Goal: Task Accomplishment & Management: Complete application form

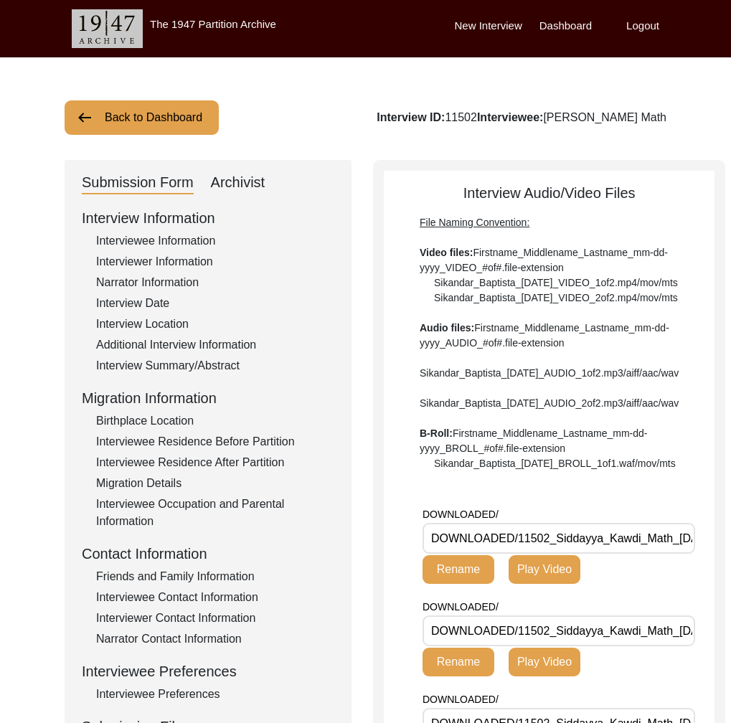
drag, startPoint x: 145, startPoint y: 95, endPoint x: 146, endPoint y: 108, distance: 12.2
click at [145, 95] on div "Back to Dashboard Interview ID: 11502 Interviewee: [PERSON_NAME] Math Submissio…" at bounding box center [365, 721] width 731 height 1328
click at [146, 113] on button "Back to Dashboard" at bounding box center [142, 117] width 154 height 34
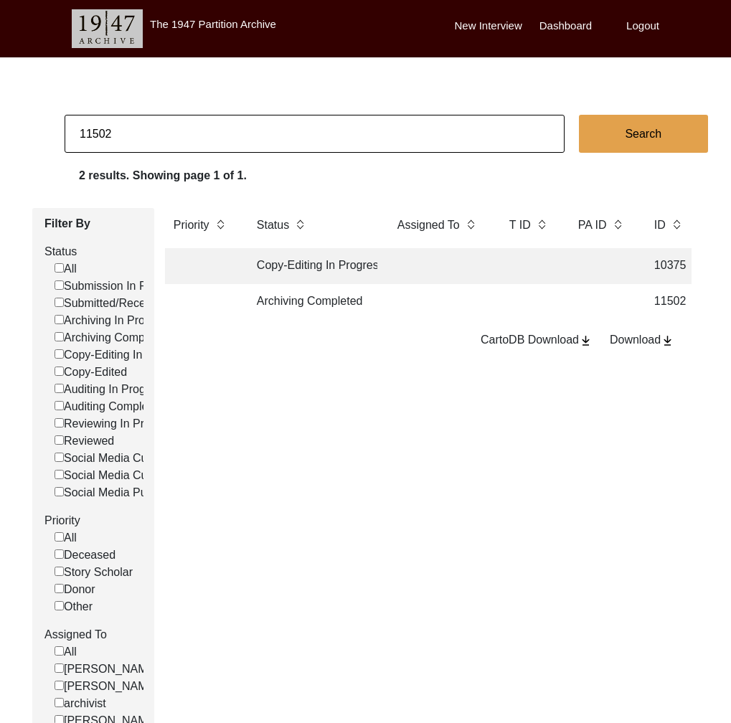
click at [146, 115] on input "11502" at bounding box center [315, 134] width 500 height 38
type input "11487"
checkbox input "false"
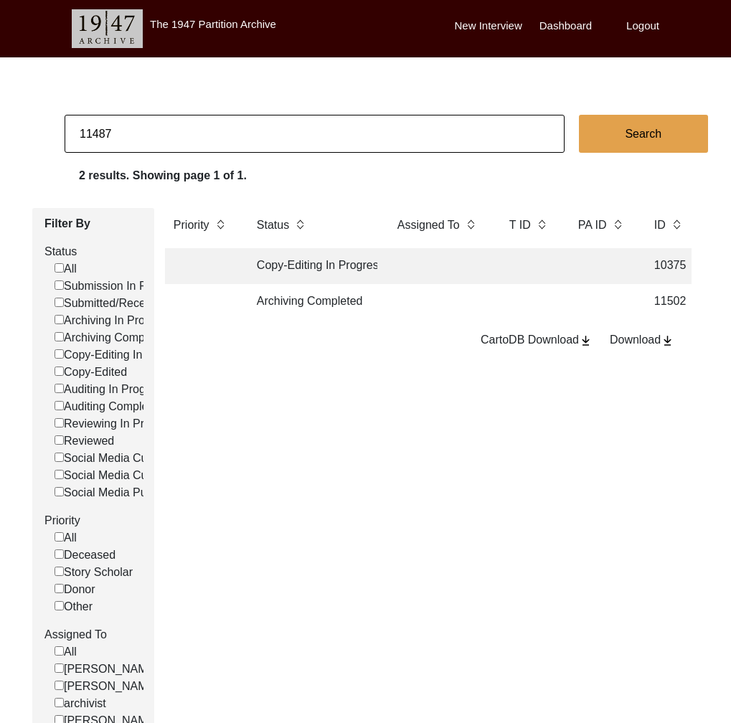
checkbox input "false"
click at [366, 303] on td "Archiving Completed" at bounding box center [312, 302] width 129 height 36
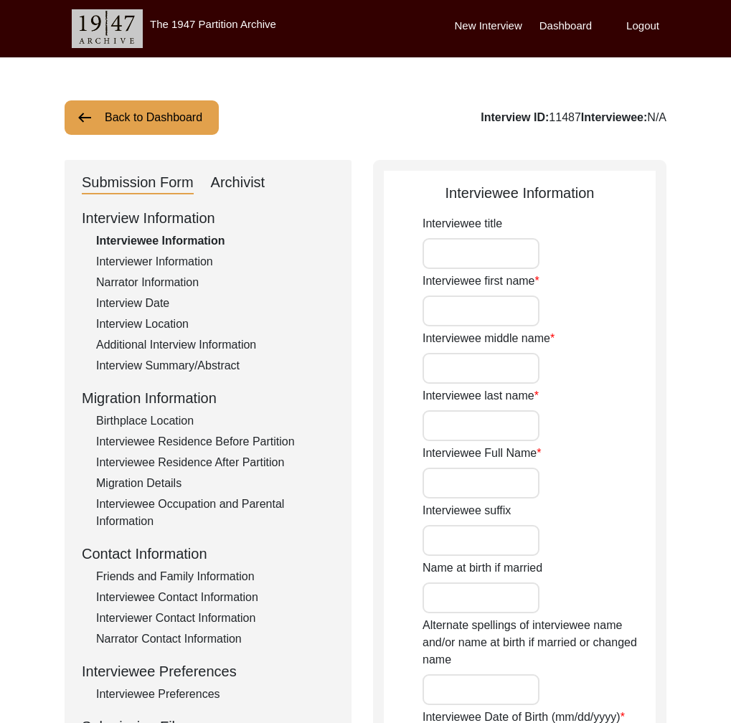
type input "Mr."
type input "[DEMOGRAPHIC_DATA]"
type input "Shareef"
type input "[PERSON_NAME]"
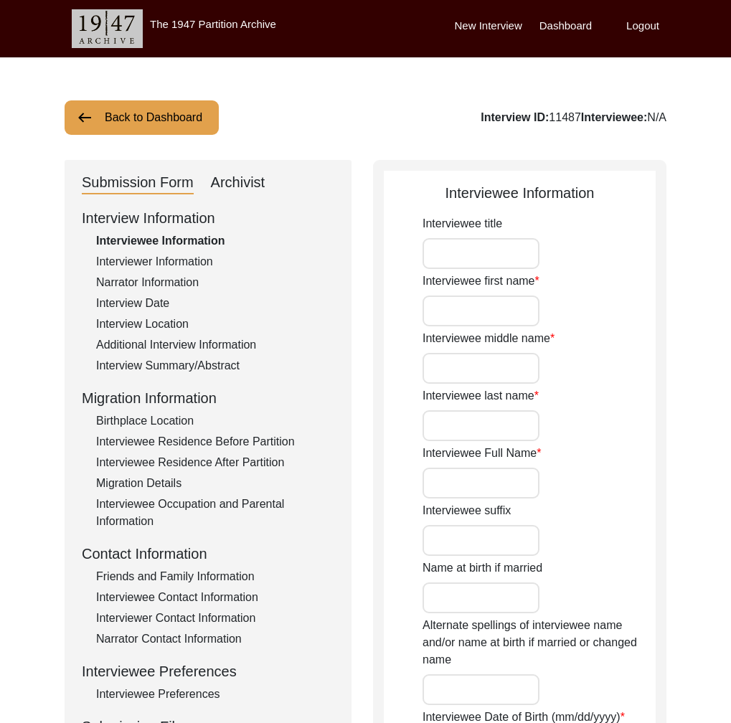
type input "[DATE]"
type input "88"
type input "[DEMOGRAPHIC_DATA]"
type input "N/A"
type input "Punjabi"
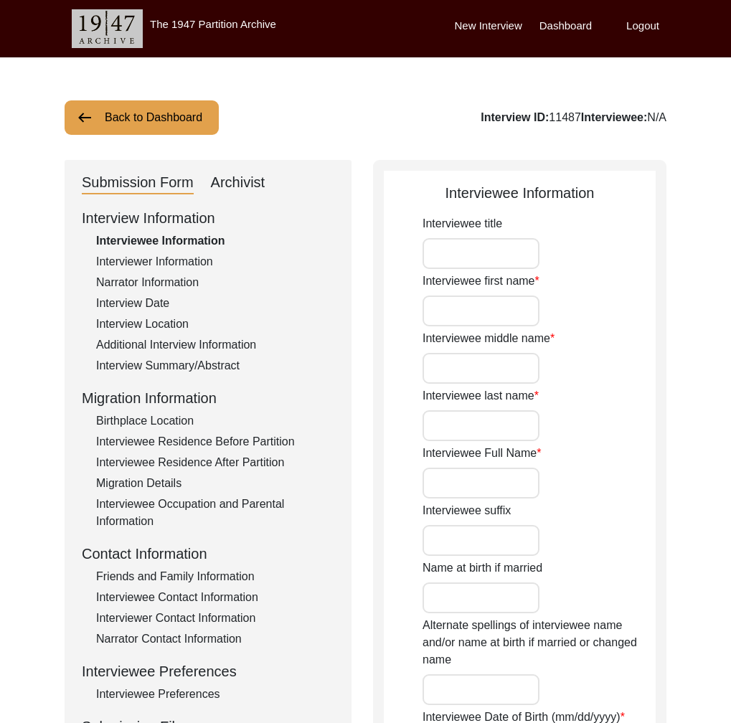
type input "Doabi or [GEOGRAPHIC_DATA]"
type input "[DEMOGRAPHIC_DATA]"
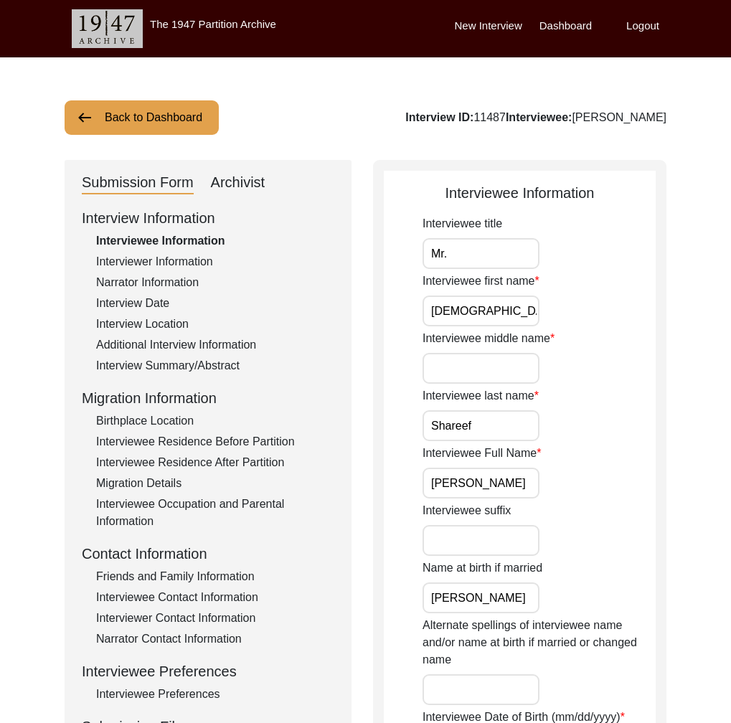
click at [486, 486] on input "[PERSON_NAME]" at bounding box center [480, 483] width 117 height 31
click at [245, 437] on div "Interviewee Residence Before Partition" at bounding box center [215, 441] width 238 height 17
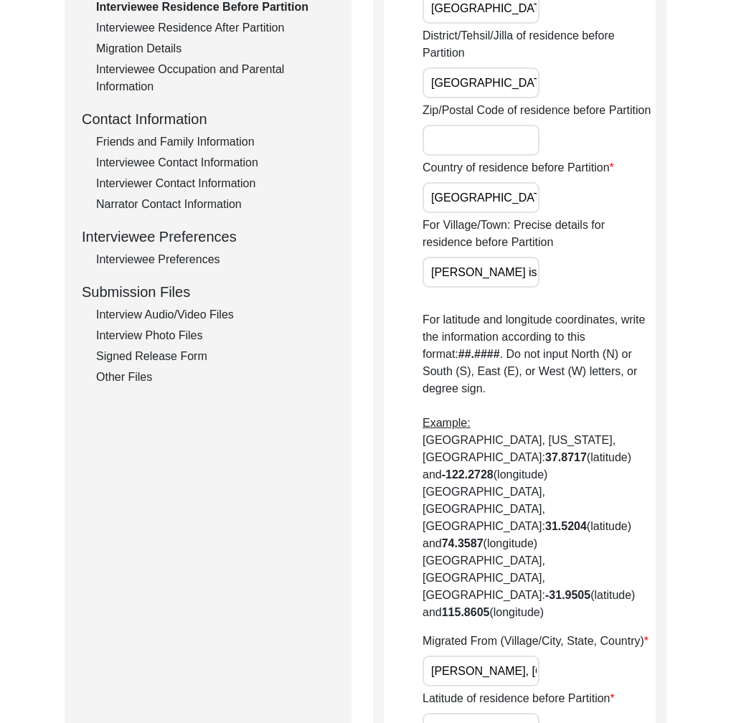
scroll to position [538, 0]
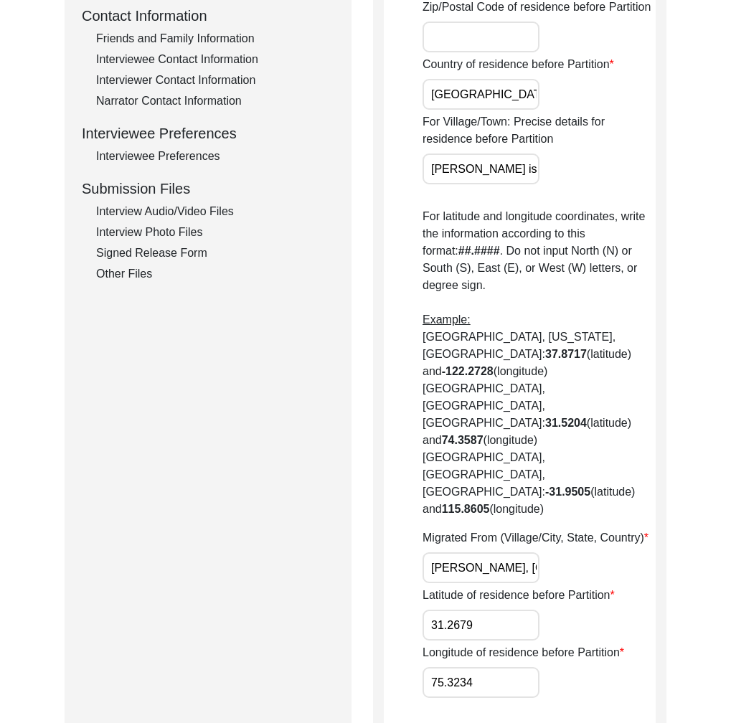
click at [483, 552] on input "[PERSON_NAME], [GEOGRAPHIC_DATA], [GEOGRAPHIC_DATA], [GEOGRAPHIC_DATA]" at bounding box center [480, 567] width 117 height 31
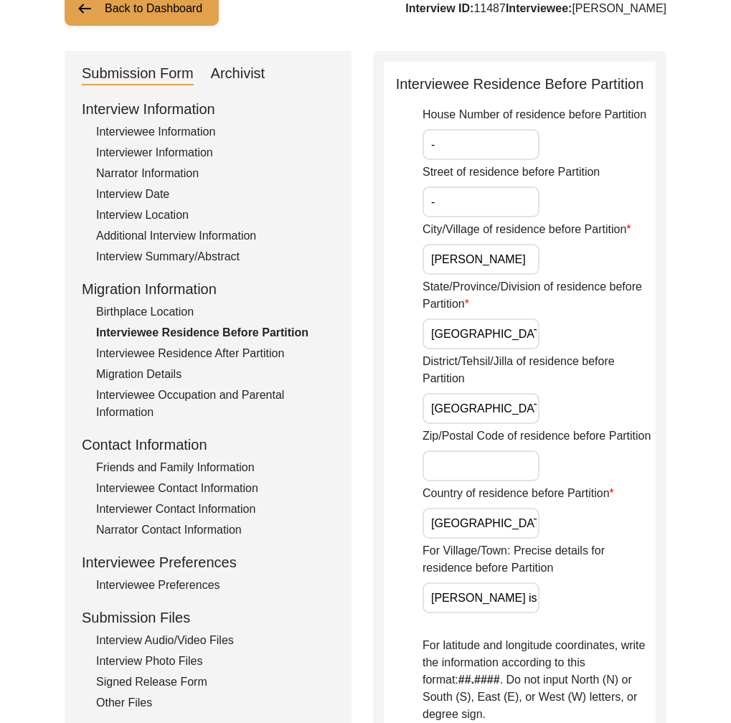
scroll to position [103, 0]
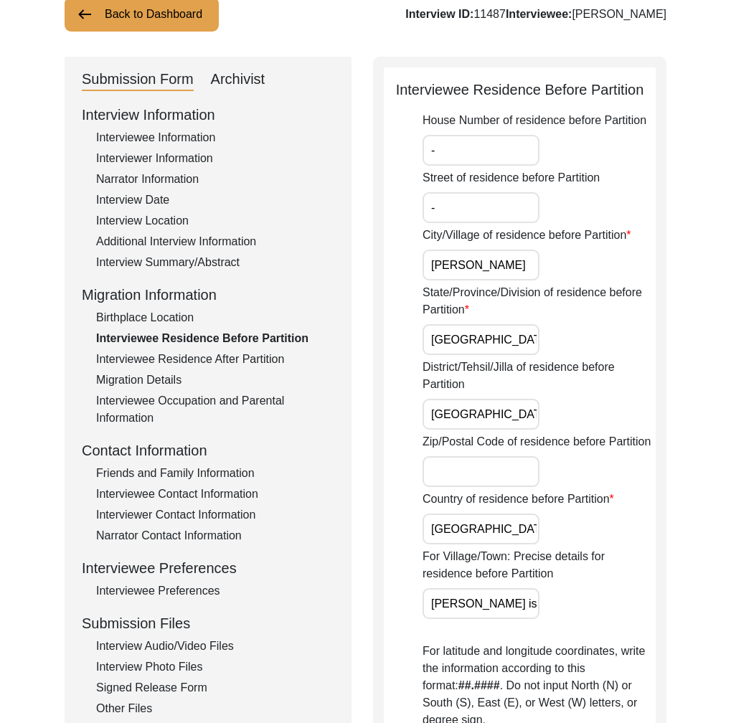
click at [186, 265] on div "Interview Summary/Abstract" at bounding box center [215, 262] width 238 height 17
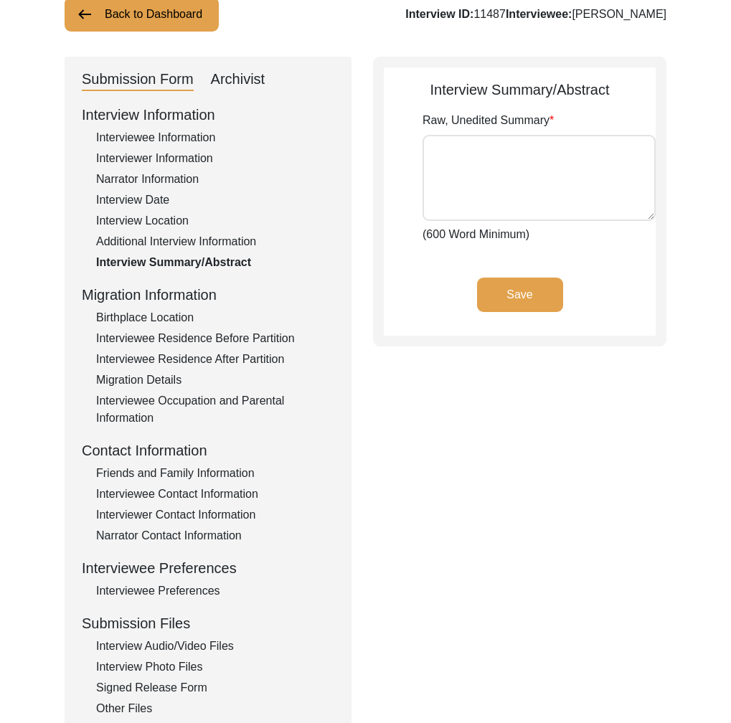
type textarea "Loremips Dolorsi ame cons ad Elitsed 6, 9544, do Eiusmod tempori, Utlabo Etdolo…"
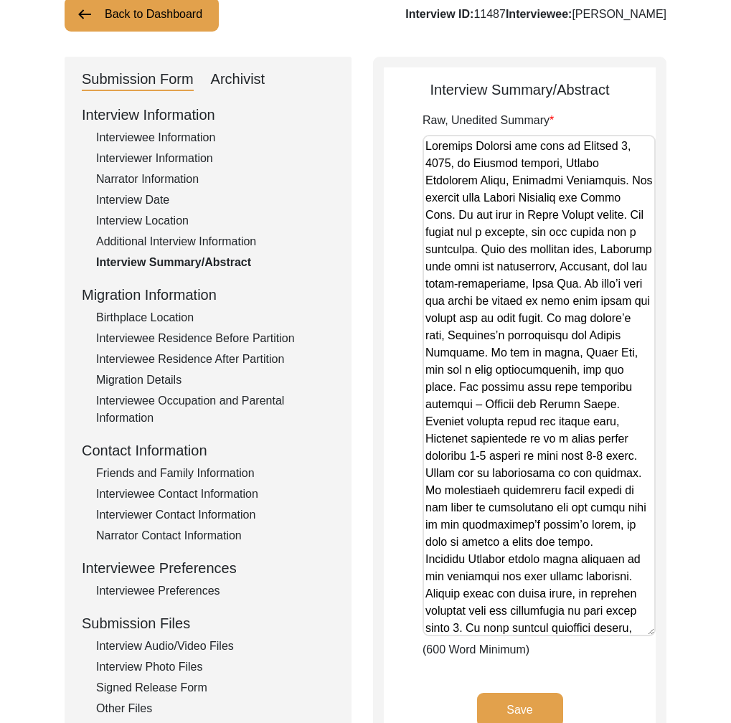
drag, startPoint x: 646, startPoint y: 210, endPoint x: 597, endPoint y: 625, distance: 418.1
click at [597, 625] on textarea "Raw, Unedited Summary" at bounding box center [538, 385] width 233 height 501
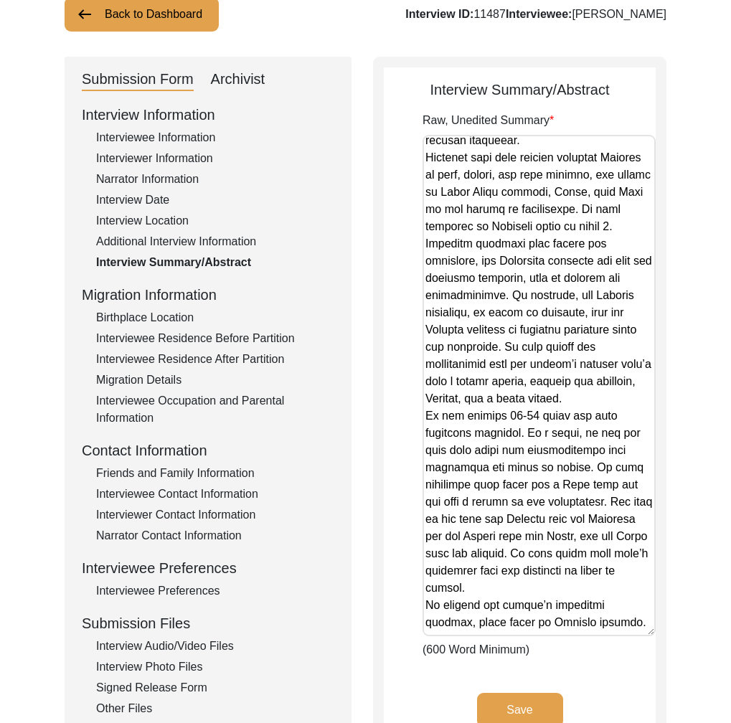
scroll to position [693, 0]
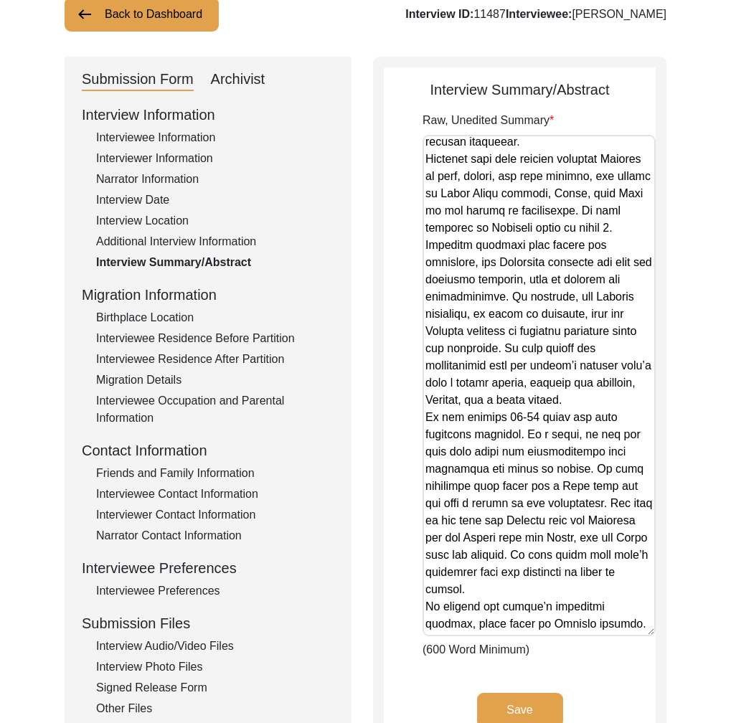
click at [169, 136] on div "Interviewee Information" at bounding box center [215, 137] width 238 height 17
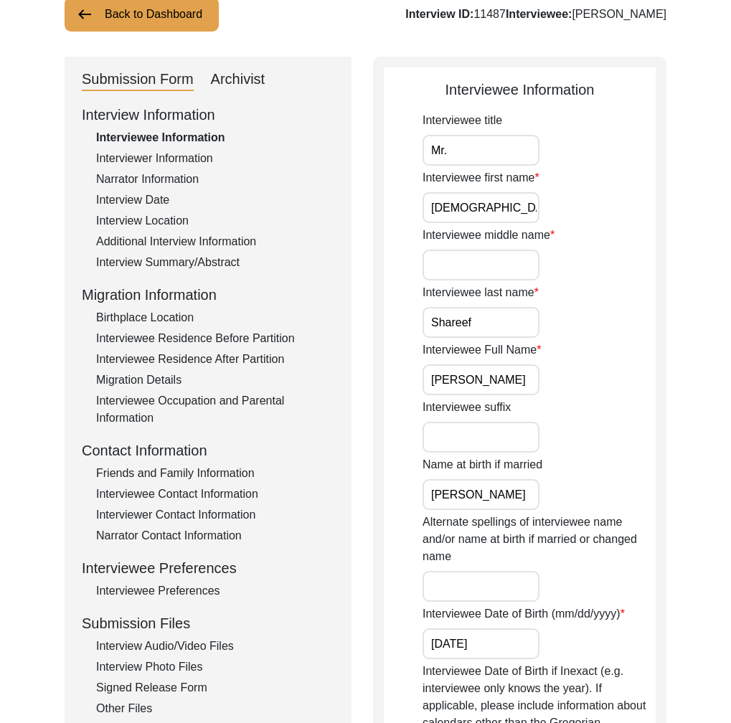
click at [480, 486] on input "[PERSON_NAME]" at bounding box center [480, 494] width 117 height 31
click at [185, 263] on div "Interview Summary/Abstract" at bounding box center [215, 262] width 238 height 17
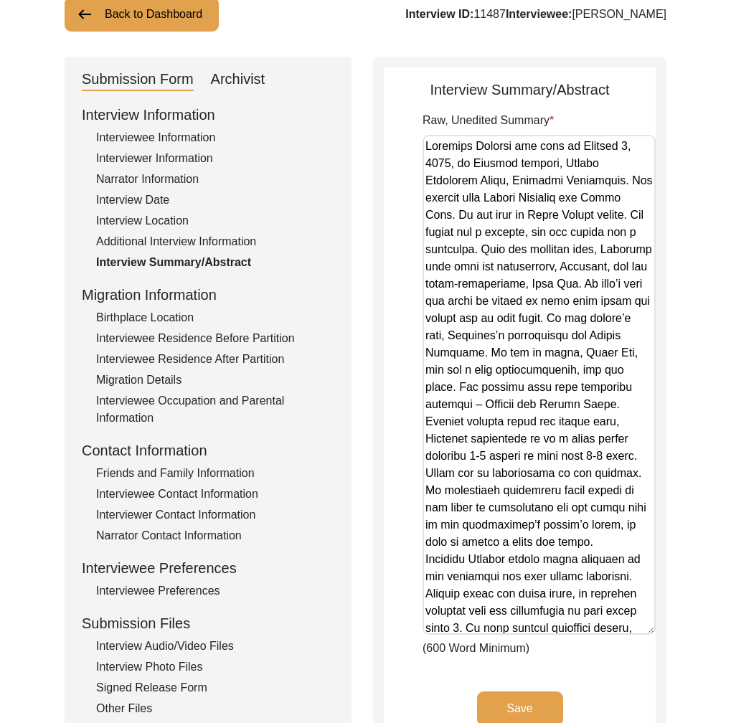
drag, startPoint x: 646, startPoint y: 213, endPoint x: 606, endPoint y: 615, distance: 404.3
click at [608, 626] on textarea "Raw, Unedited Summary" at bounding box center [538, 385] width 233 height 500
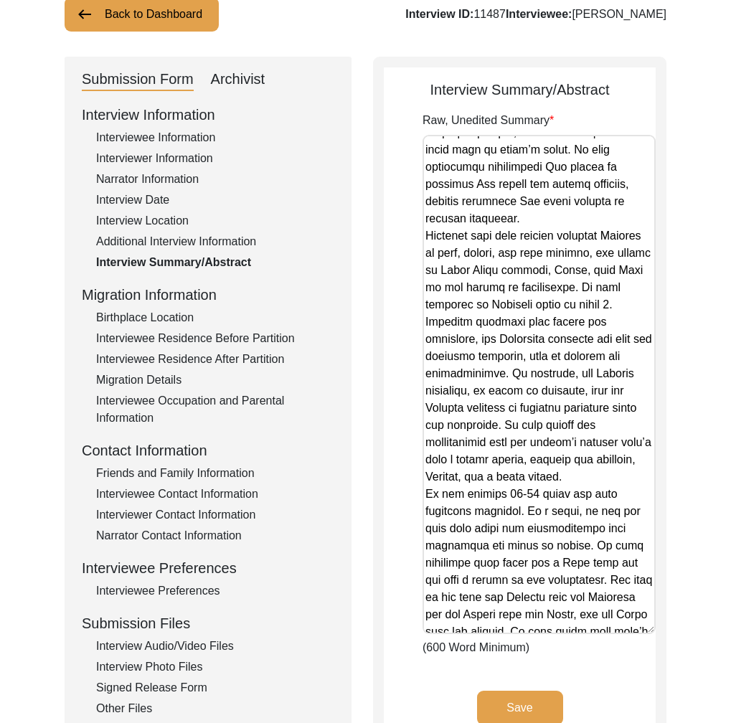
scroll to position [630, 0]
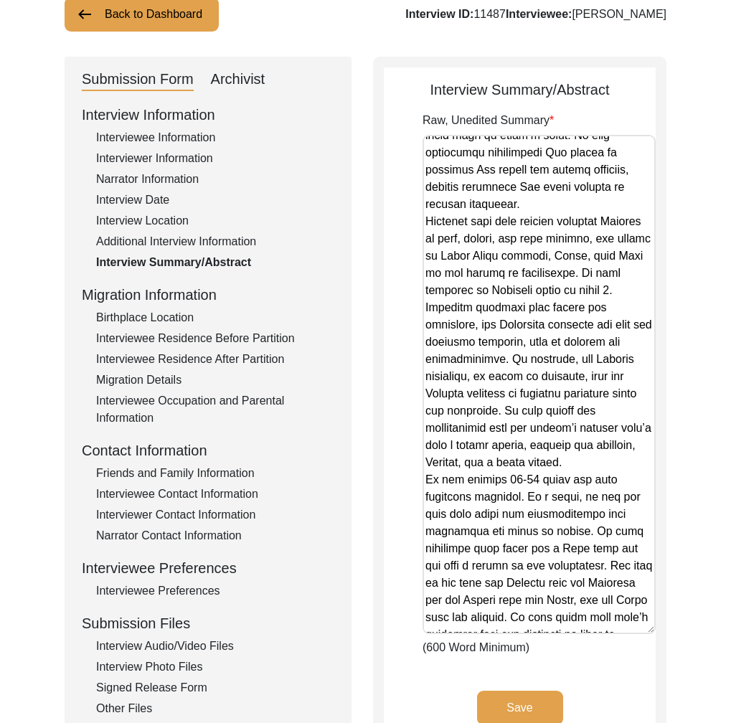
drag, startPoint x: 146, startPoint y: 201, endPoint x: 185, endPoint y: 221, distance: 43.6
click at [147, 201] on div "Interview Date" at bounding box center [215, 199] width 238 height 17
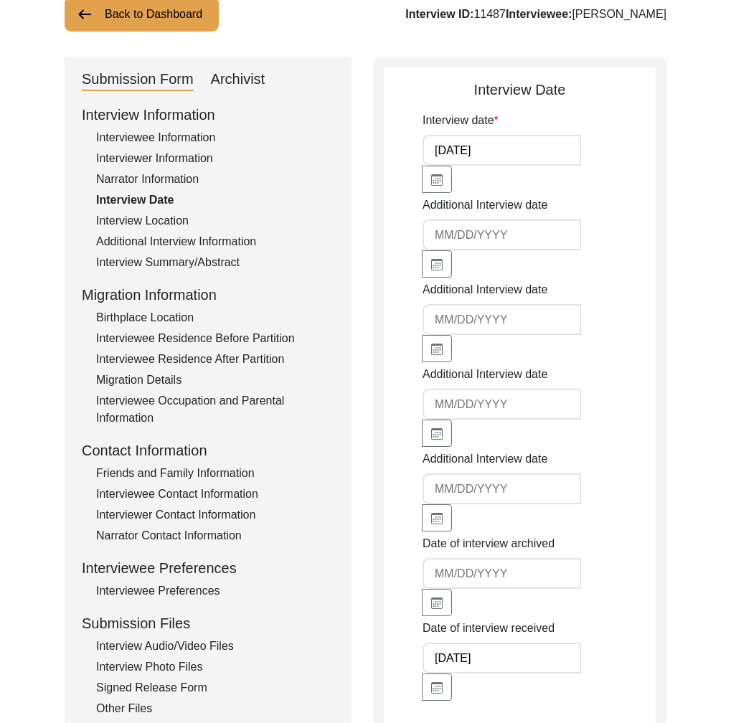
click at [130, 222] on div "Interview Location" at bounding box center [215, 220] width 238 height 17
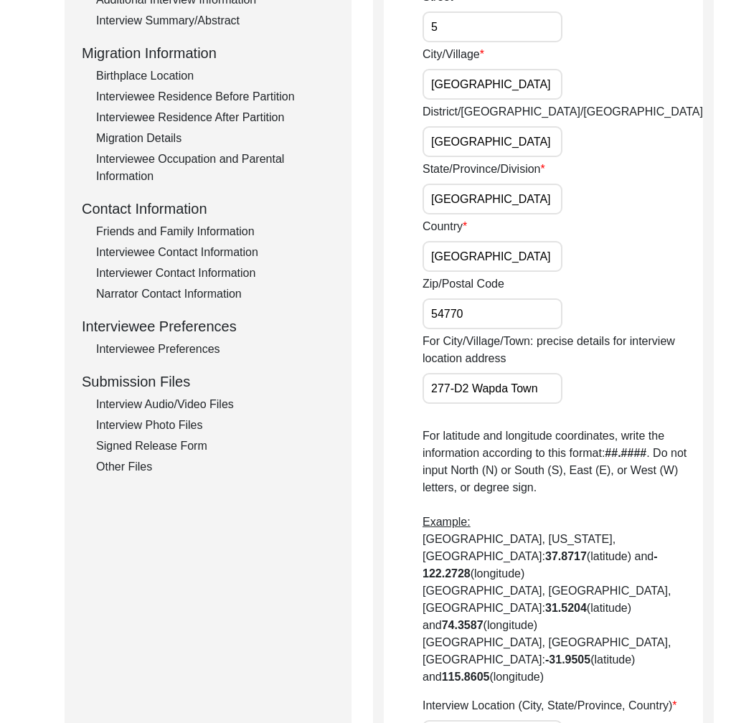
scroll to position [377, 0]
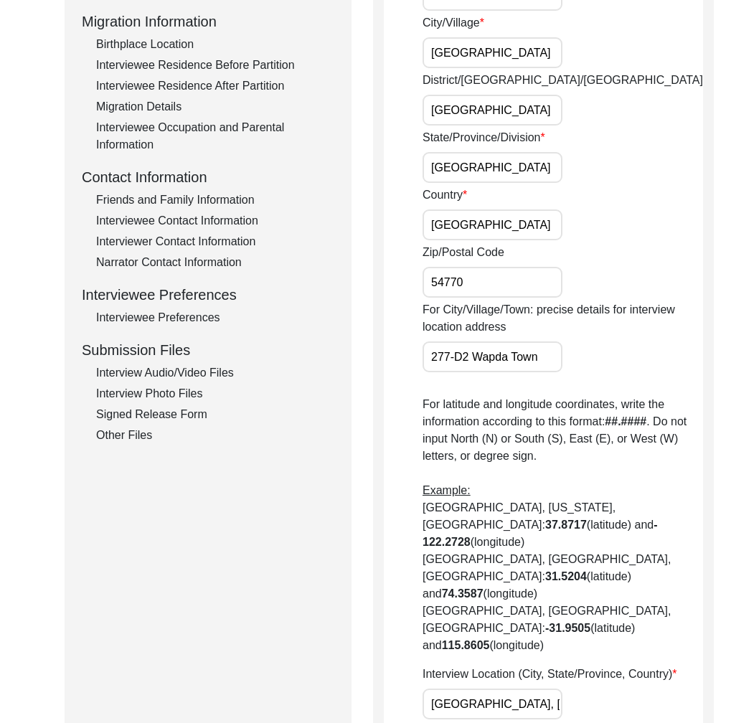
click at [493, 688] on input "[GEOGRAPHIC_DATA], [GEOGRAPHIC_DATA], [GEOGRAPHIC_DATA]" at bounding box center [492, 703] width 140 height 31
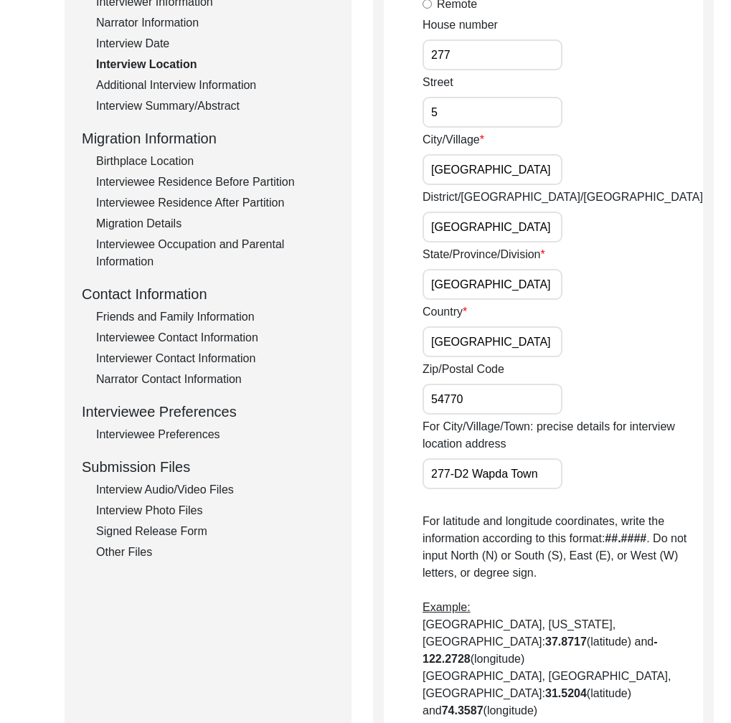
scroll to position [172, 0]
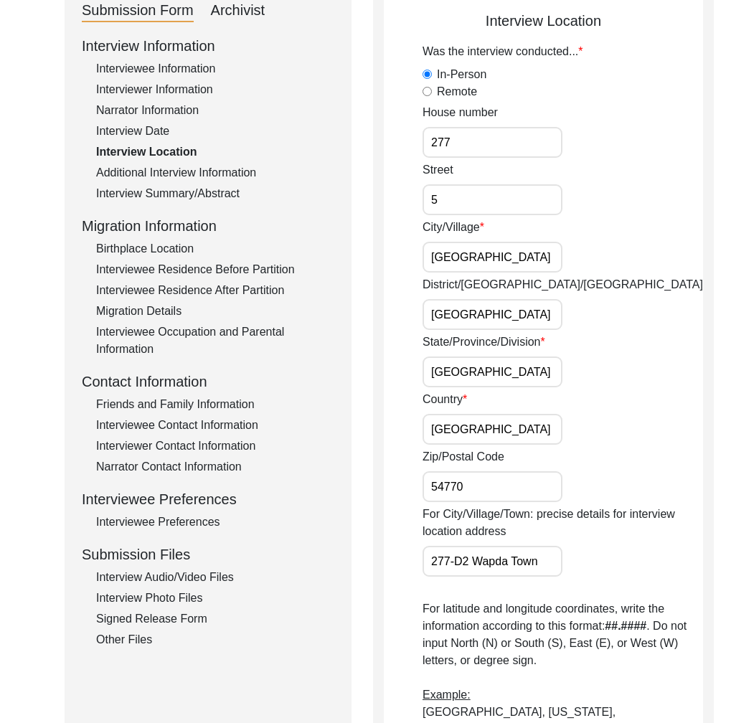
click at [182, 98] on div "Interviewer Information" at bounding box center [215, 89] width 238 height 17
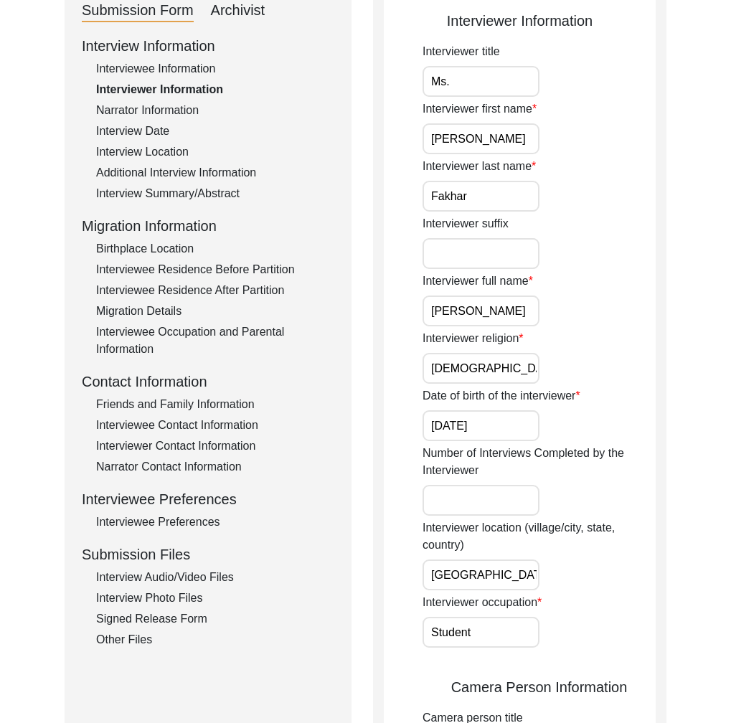
click at [458, 308] on input "[PERSON_NAME]" at bounding box center [480, 310] width 117 height 31
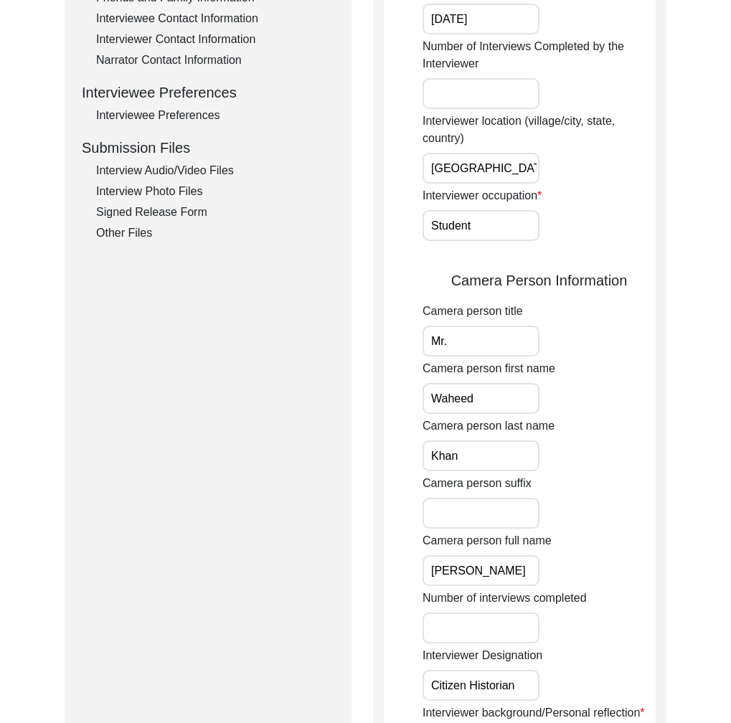
scroll to position [581, 0]
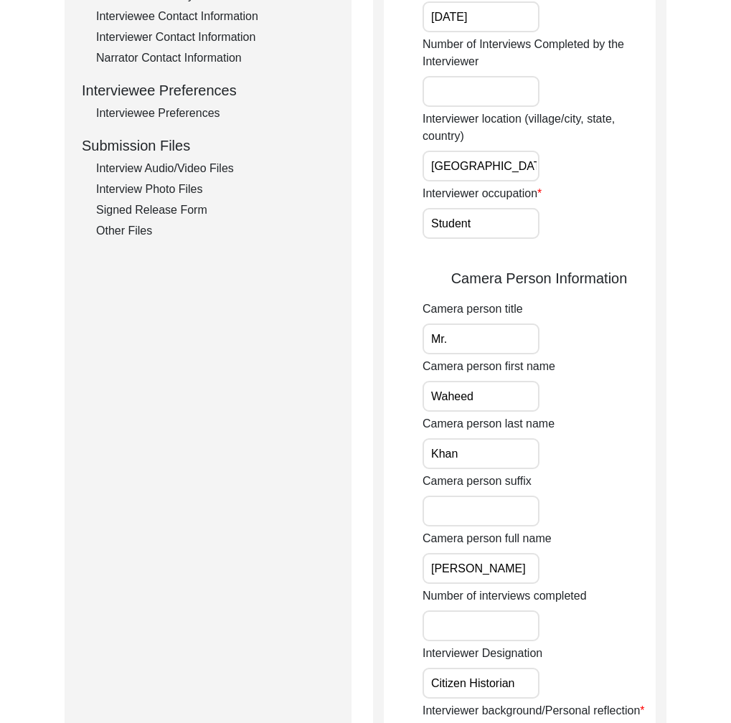
click at [481, 570] on input "[PERSON_NAME]" at bounding box center [480, 568] width 117 height 31
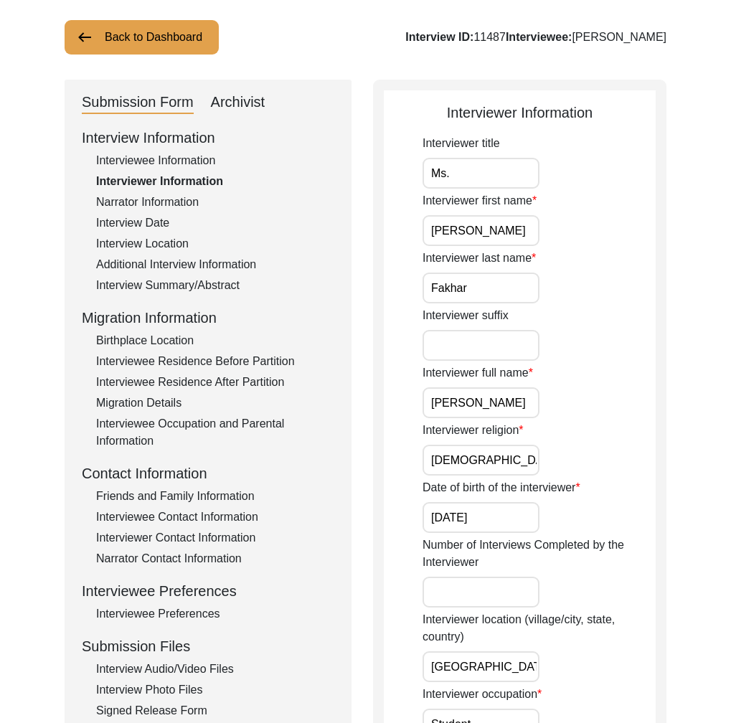
scroll to position [189, 0]
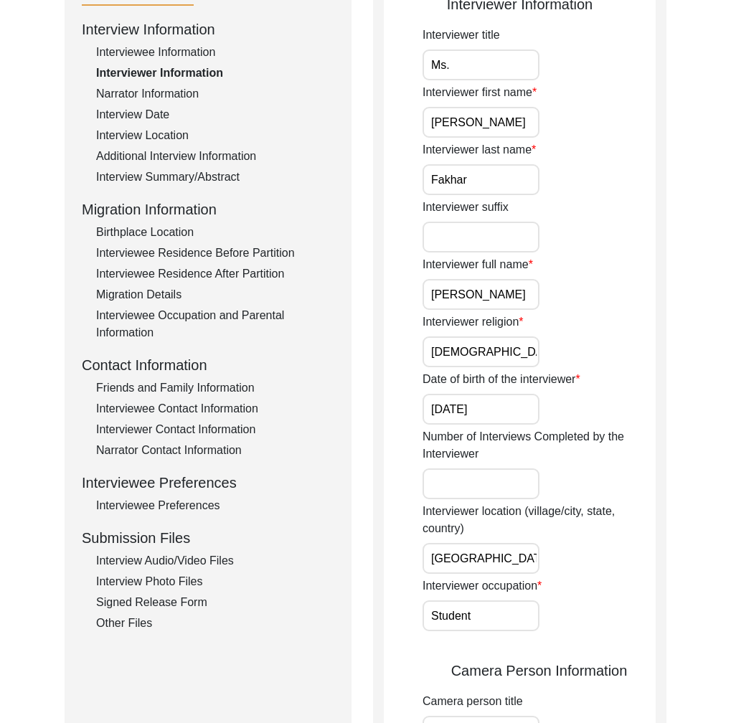
click at [182, 553] on div "Interview Audio/Video Files" at bounding box center [215, 560] width 238 height 17
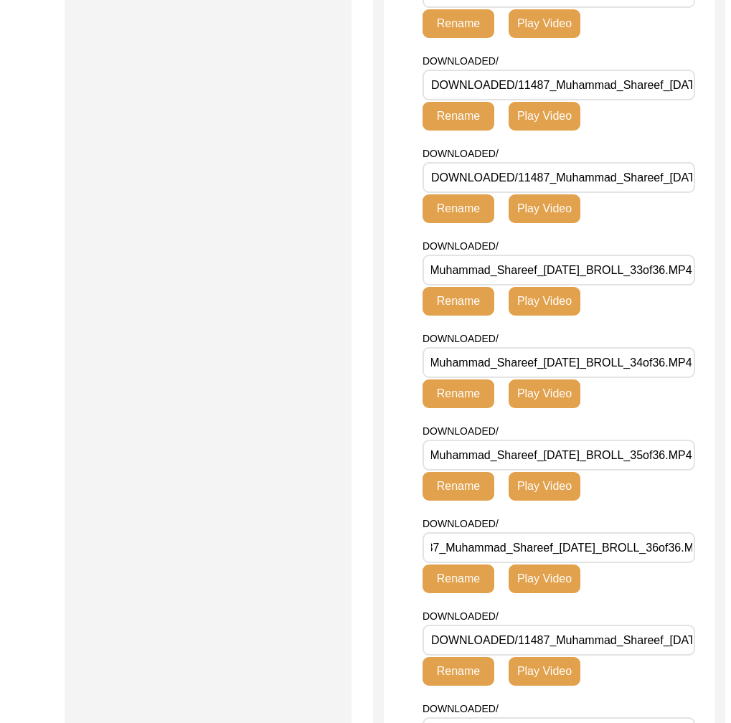
scroll to position [0, 148]
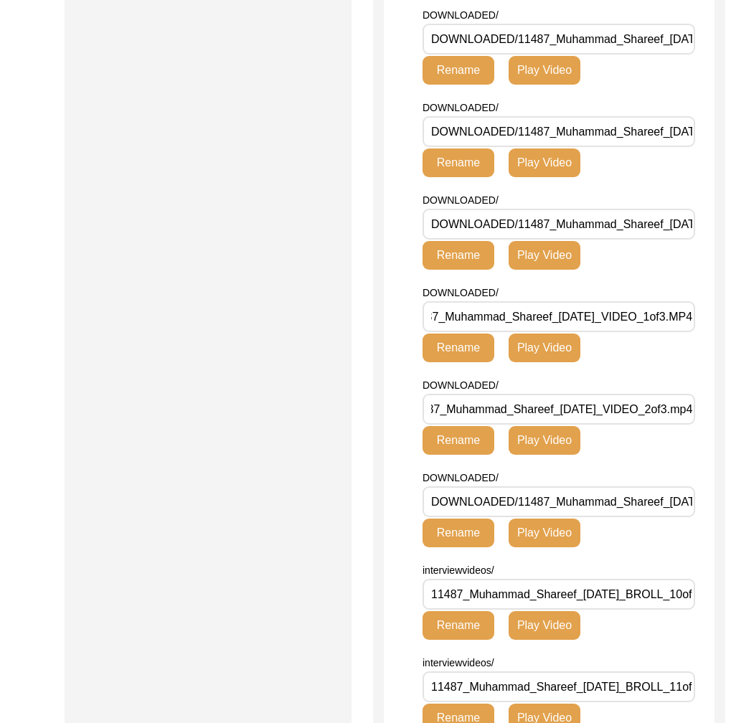
scroll to position [0, 131]
drag, startPoint x: 664, startPoint y: 267, endPoint x: 520, endPoint y: 270, distance: 144.2
click at [520, 240] on input "DOWNLOADED/11487_Muhammad_Shareef_[DATE]_BROLL_9of36.MP4" at bounding box center [558, 224] width 273 height 31
